Goal: Navigation & Orientation: Find specific page/section

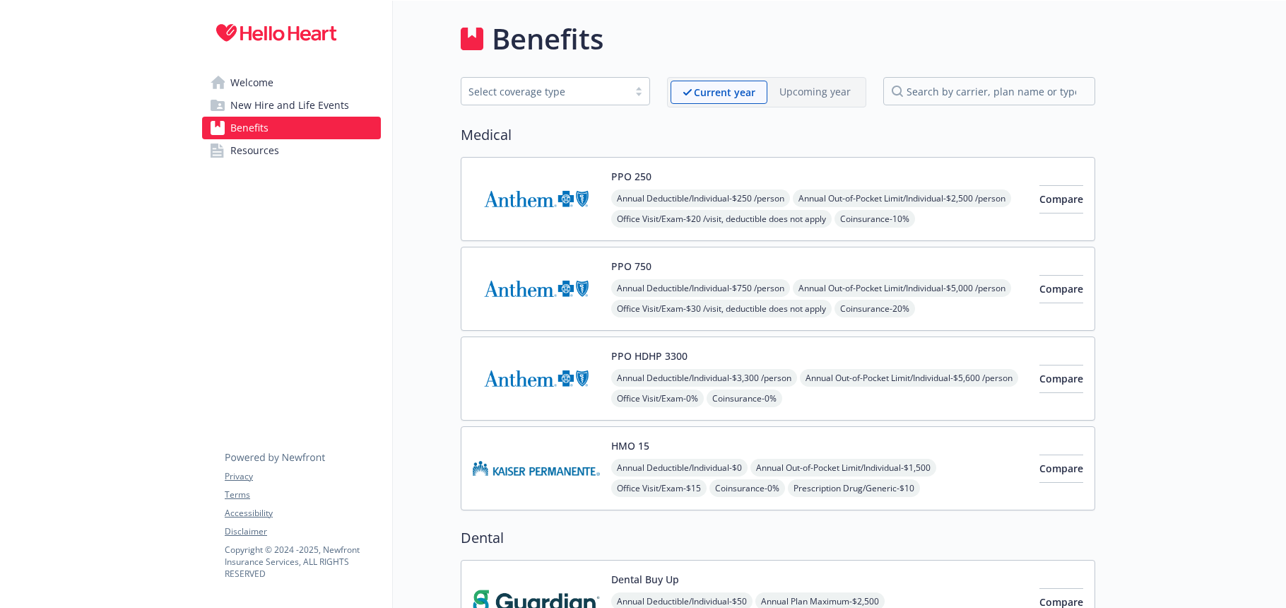
scroll to position [1805, 0]
